Goal: Find specific page/section: Find specific page/section

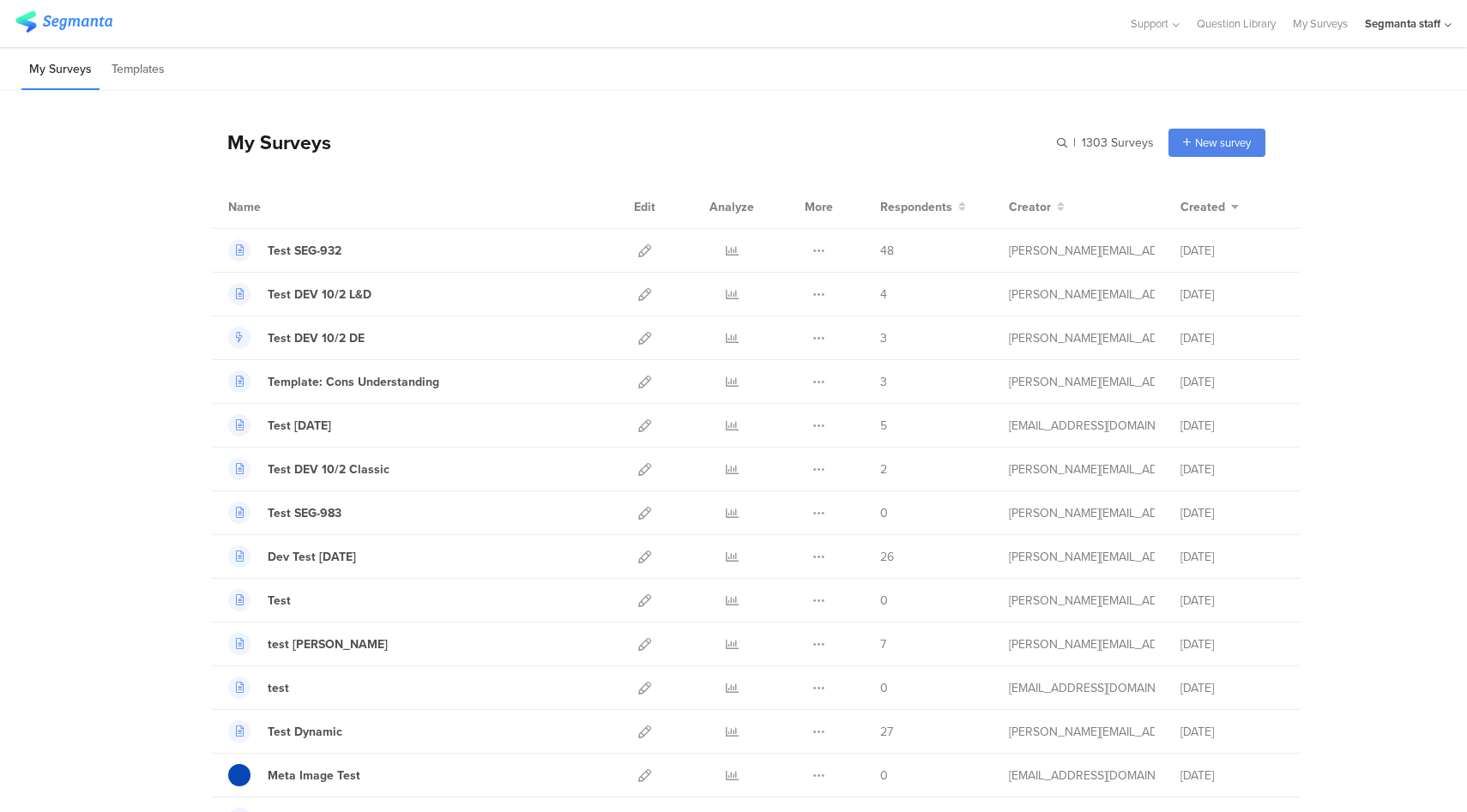
click at [1421, 25] on div "Segmanta staff" at bounding box center [1402, 24] width 75 height 17
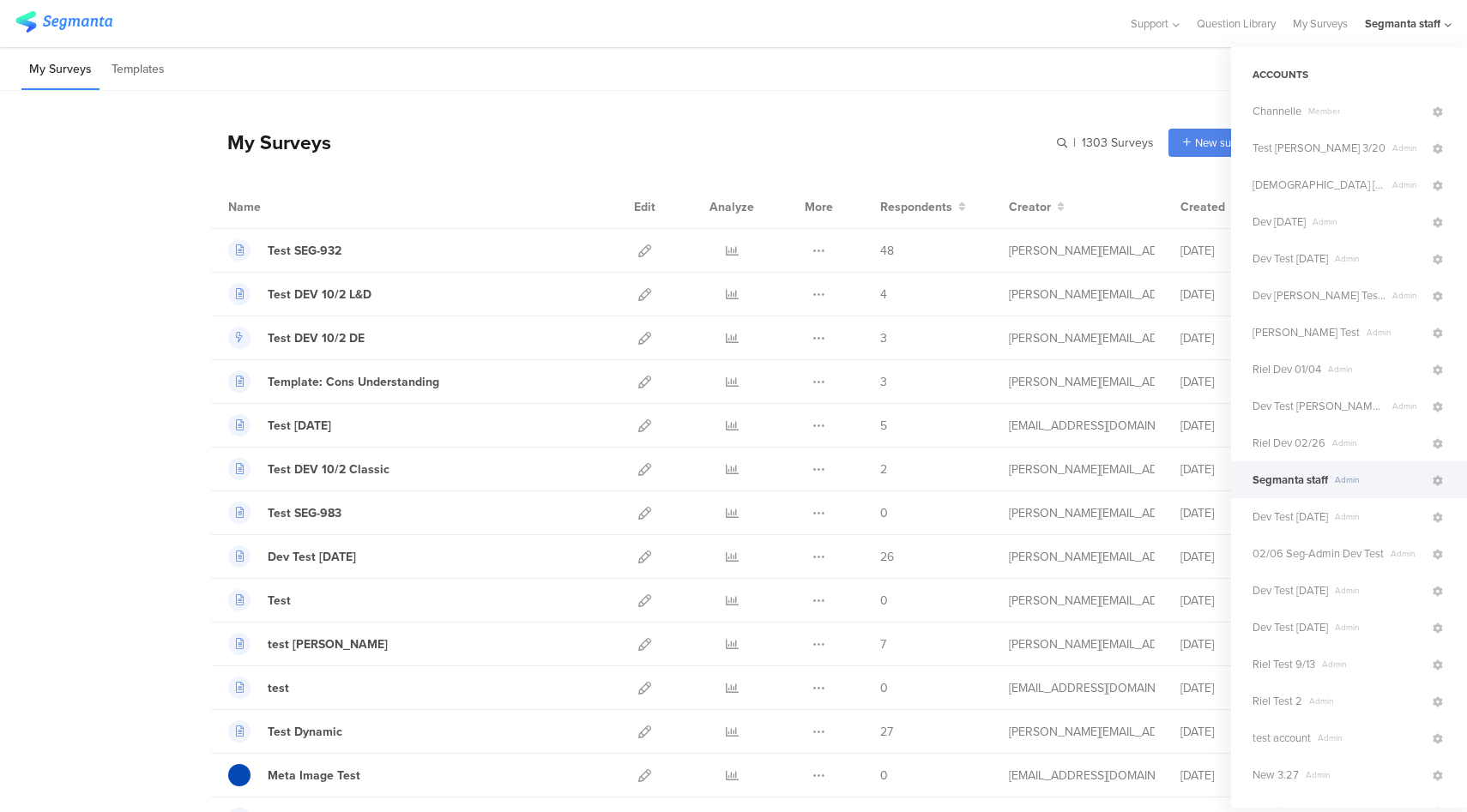
click at [931, 51] on div "My Surveys Templates" at bounding box center [733, 69] width 1467 height 44
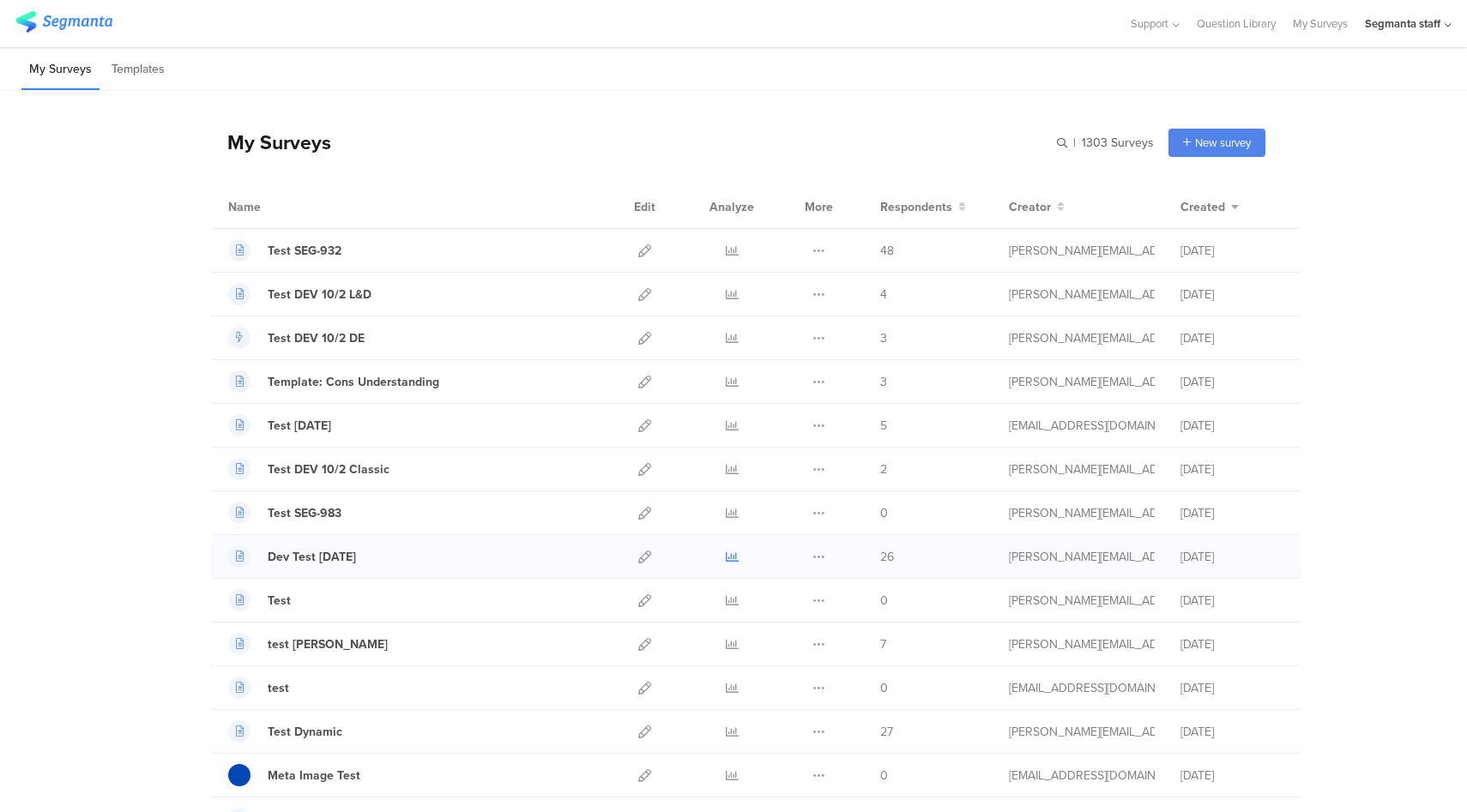
click at [726, 556] on icon at bounding box center [732, 557] width 13 height 13
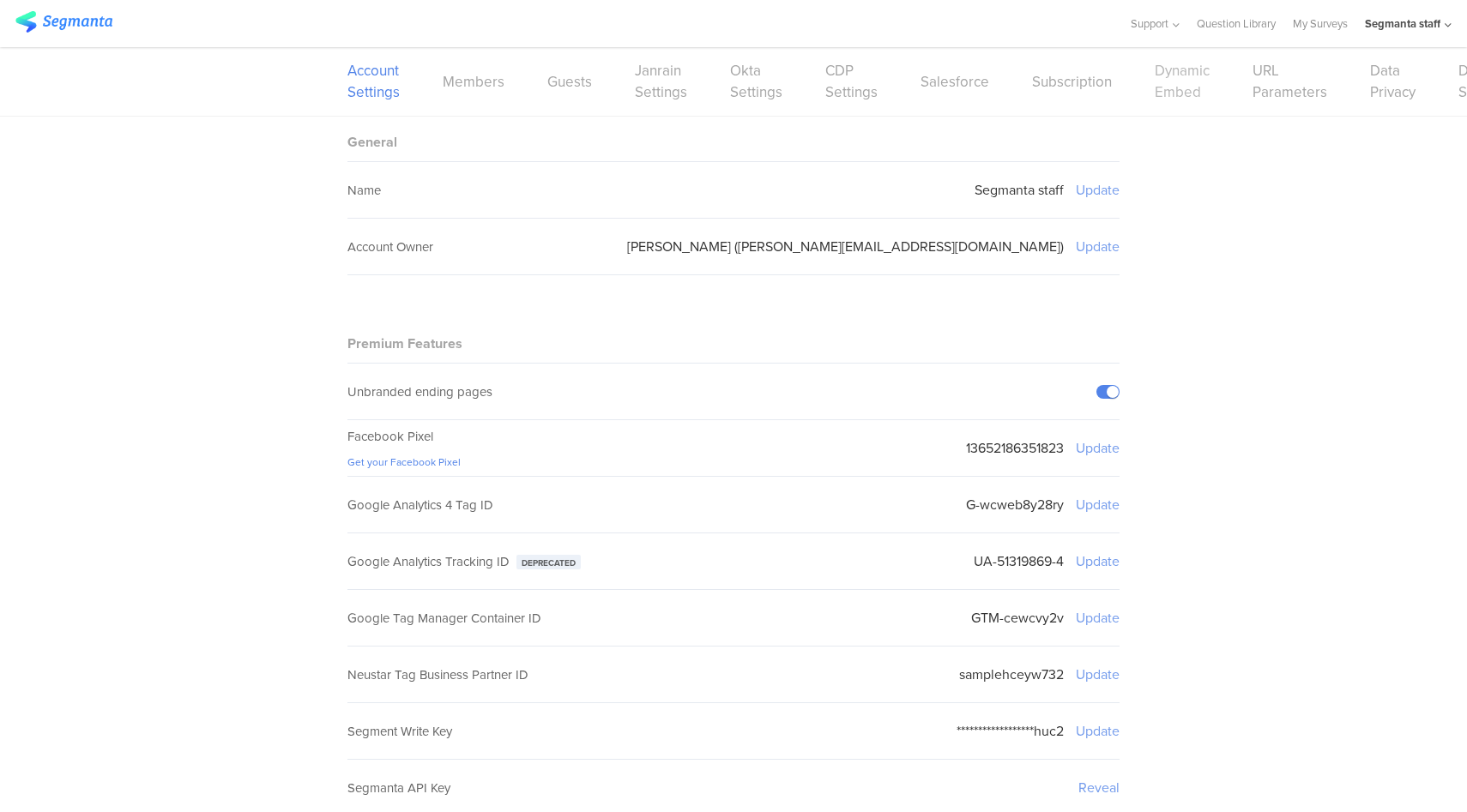
click at [1154, 88] on link "Dynamic Embed" at bounding box center [1181, 82] width 55 height 43
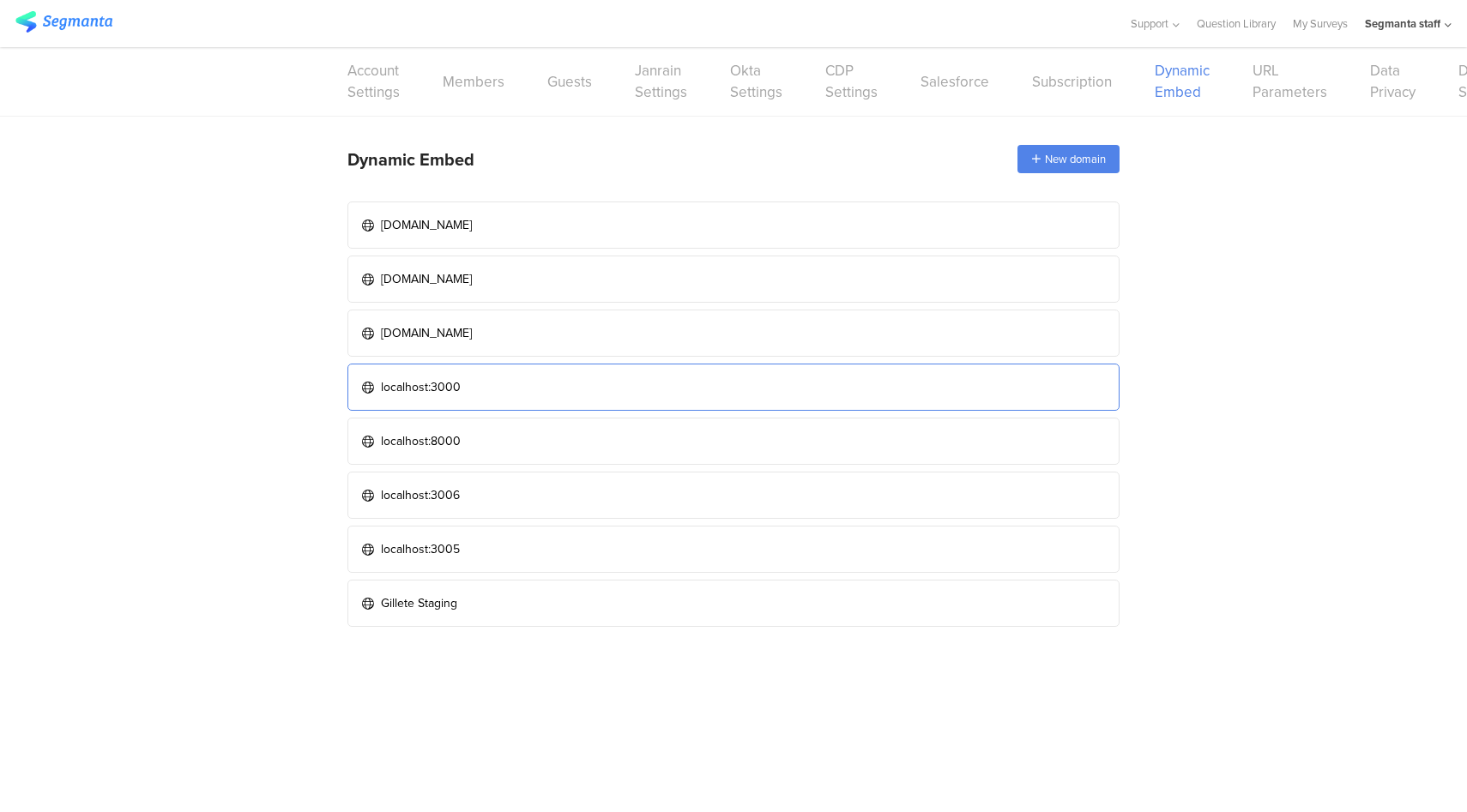
click at [622, 376] on link "localhost:3000" at bounding box center [733, 387] width 772 height 47
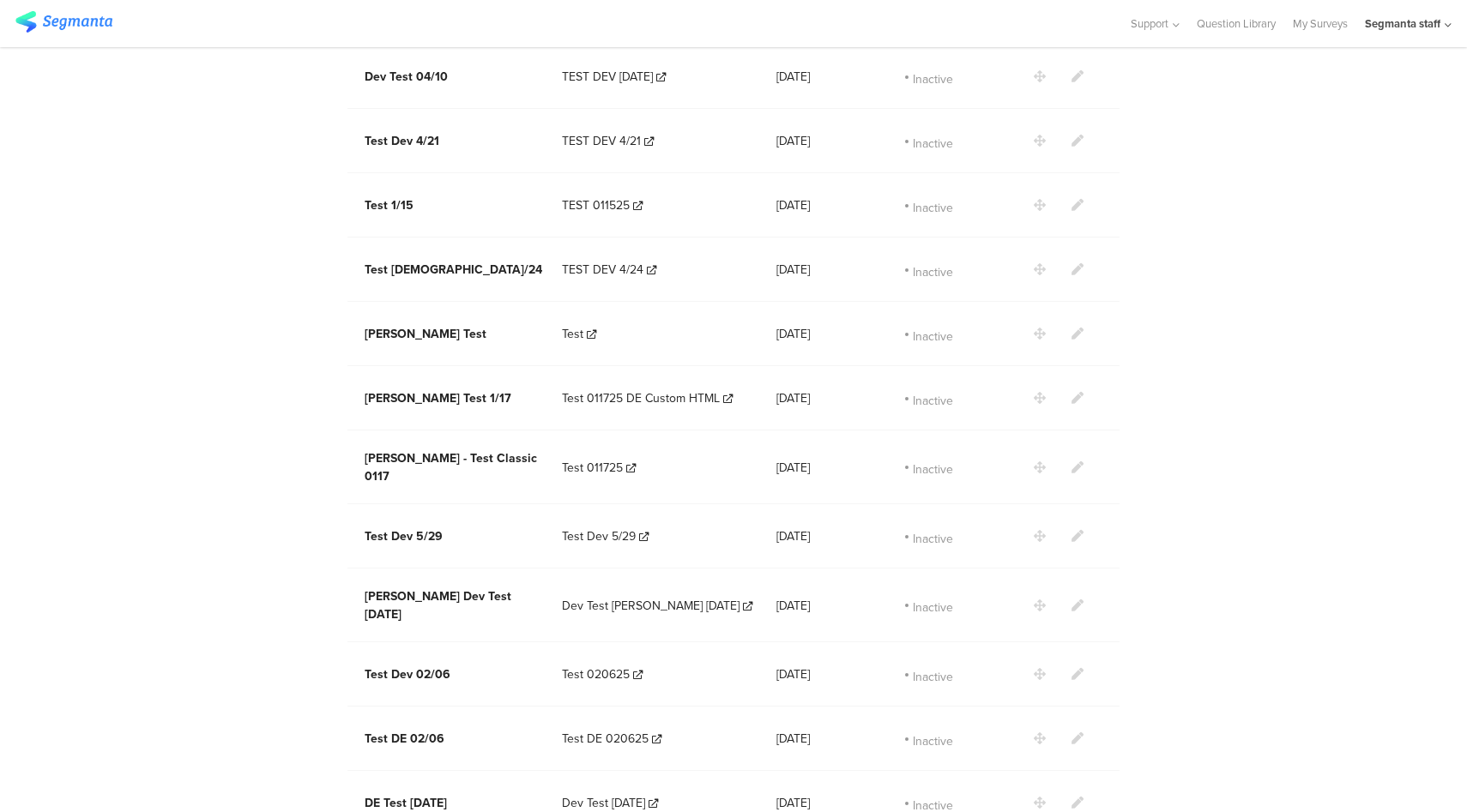
scroll to position [2042, 0]
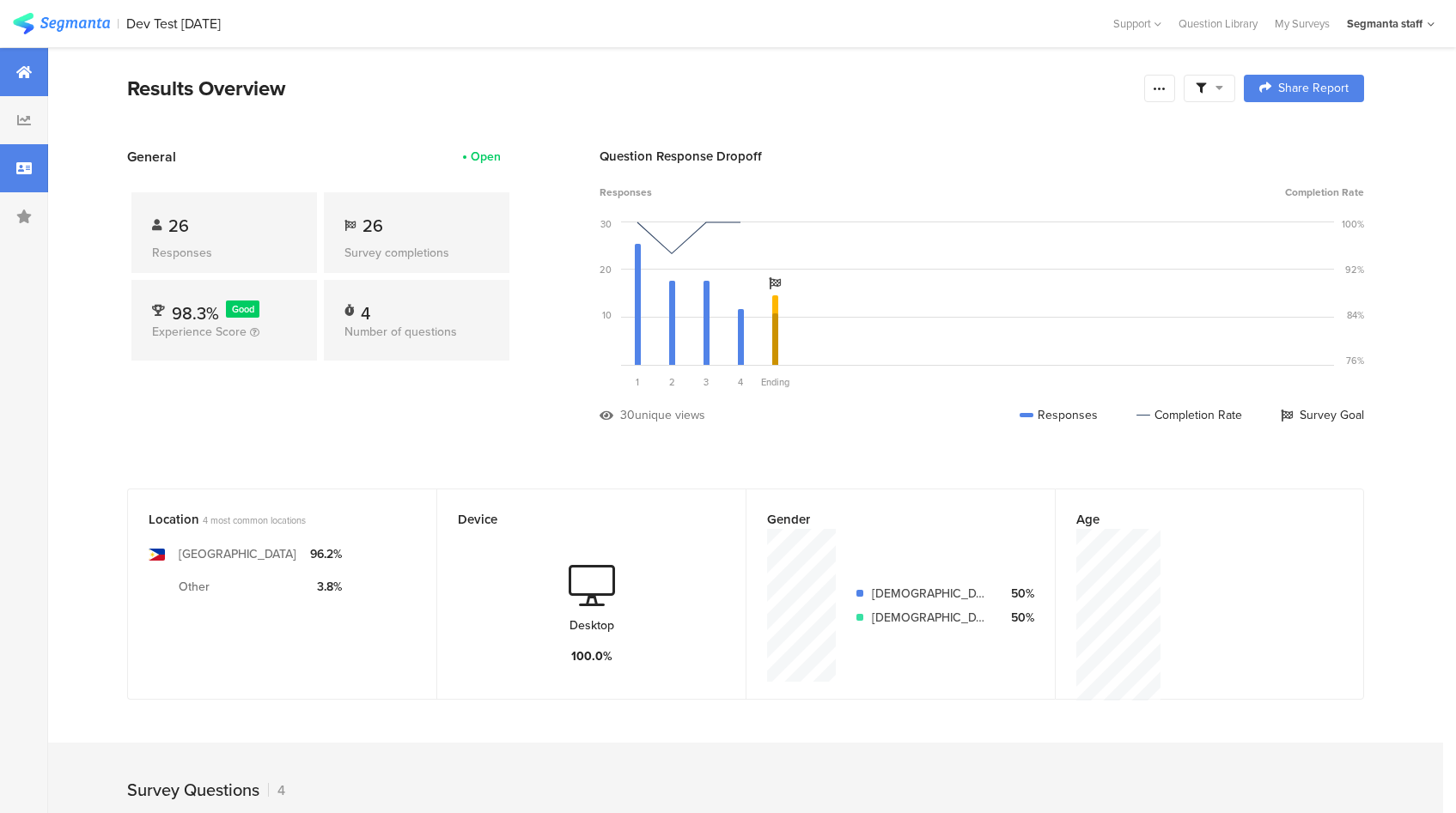
click at [19, 164] on icon at bounding box center [24, 168] width 16 height 14
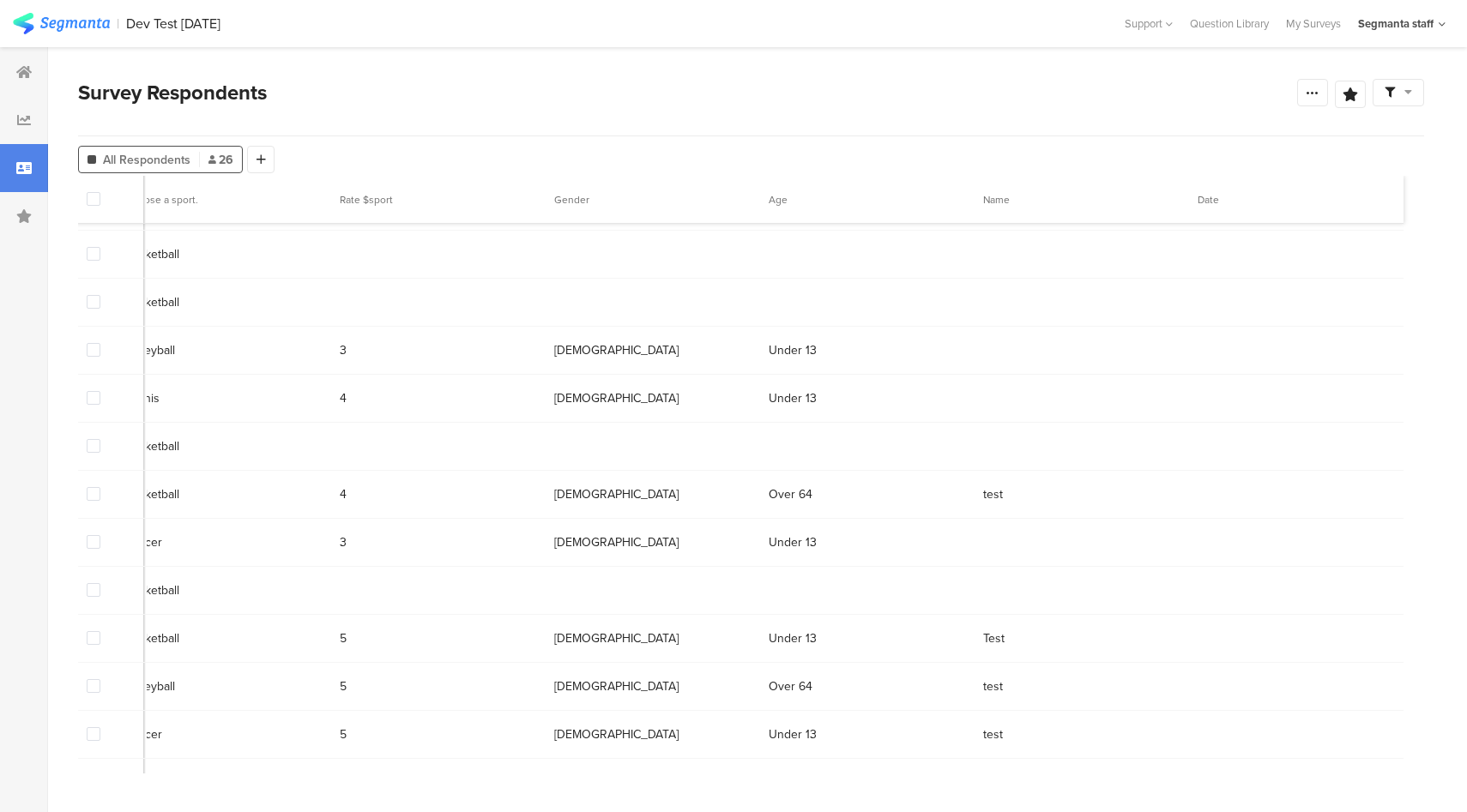
scroll to position [729, 1917]
